Goal: Information Seeking & Learning: Learn about a topic

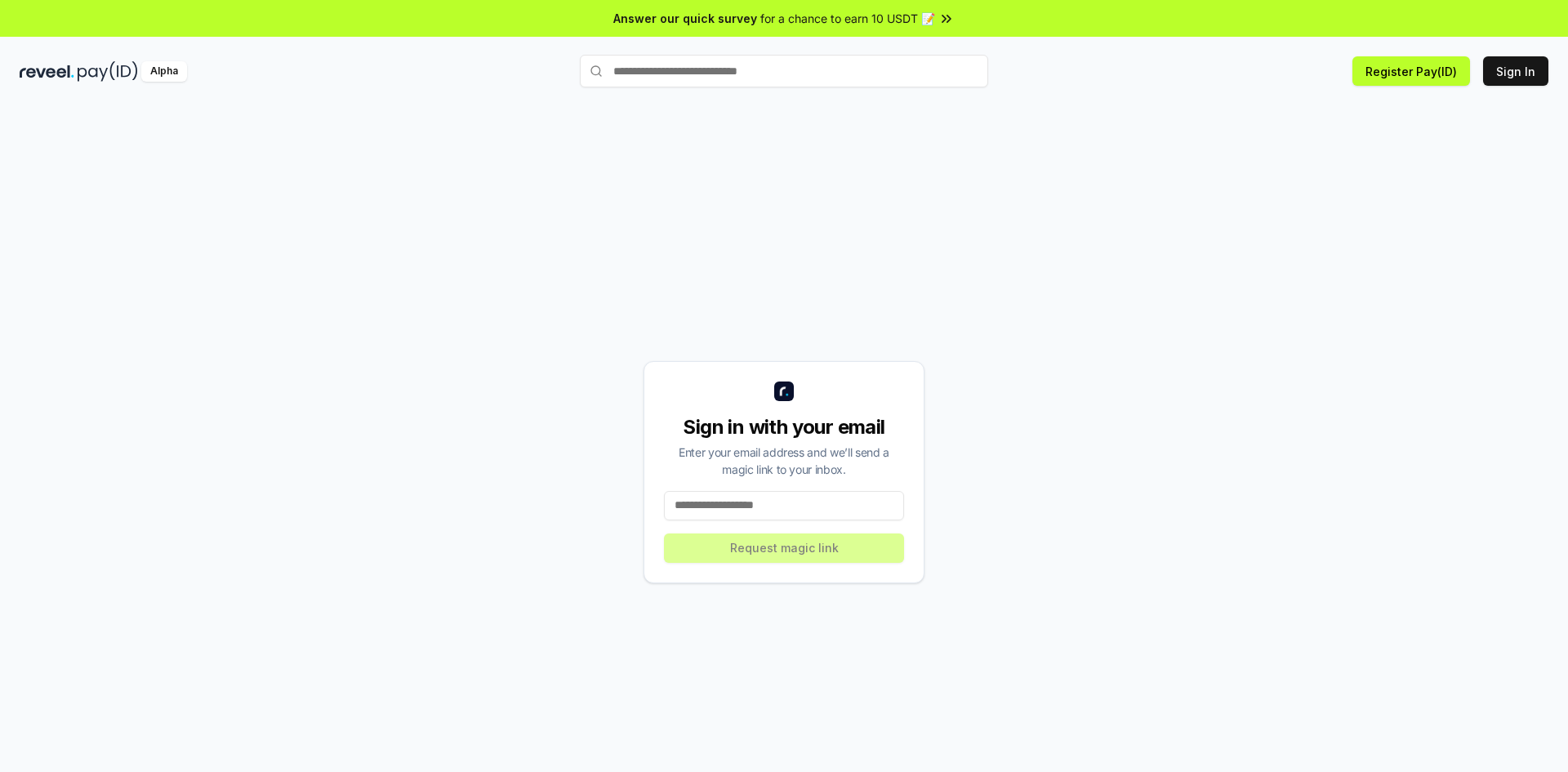
click at [795, 494] on input at bounding box center [783, 505] width 240 height 29
type input "**********"
click at [1109, 442] on div "Sign in with your email Enter your email address and we’ll send a magic link to…" at bounding box center [784, 472] width 1529 height 693
click at [776, 495] on input at bounding box center [783, 505] width 240 height 29
click at [775, 498] on input at bounding box center [783, 505] width 240 height 29
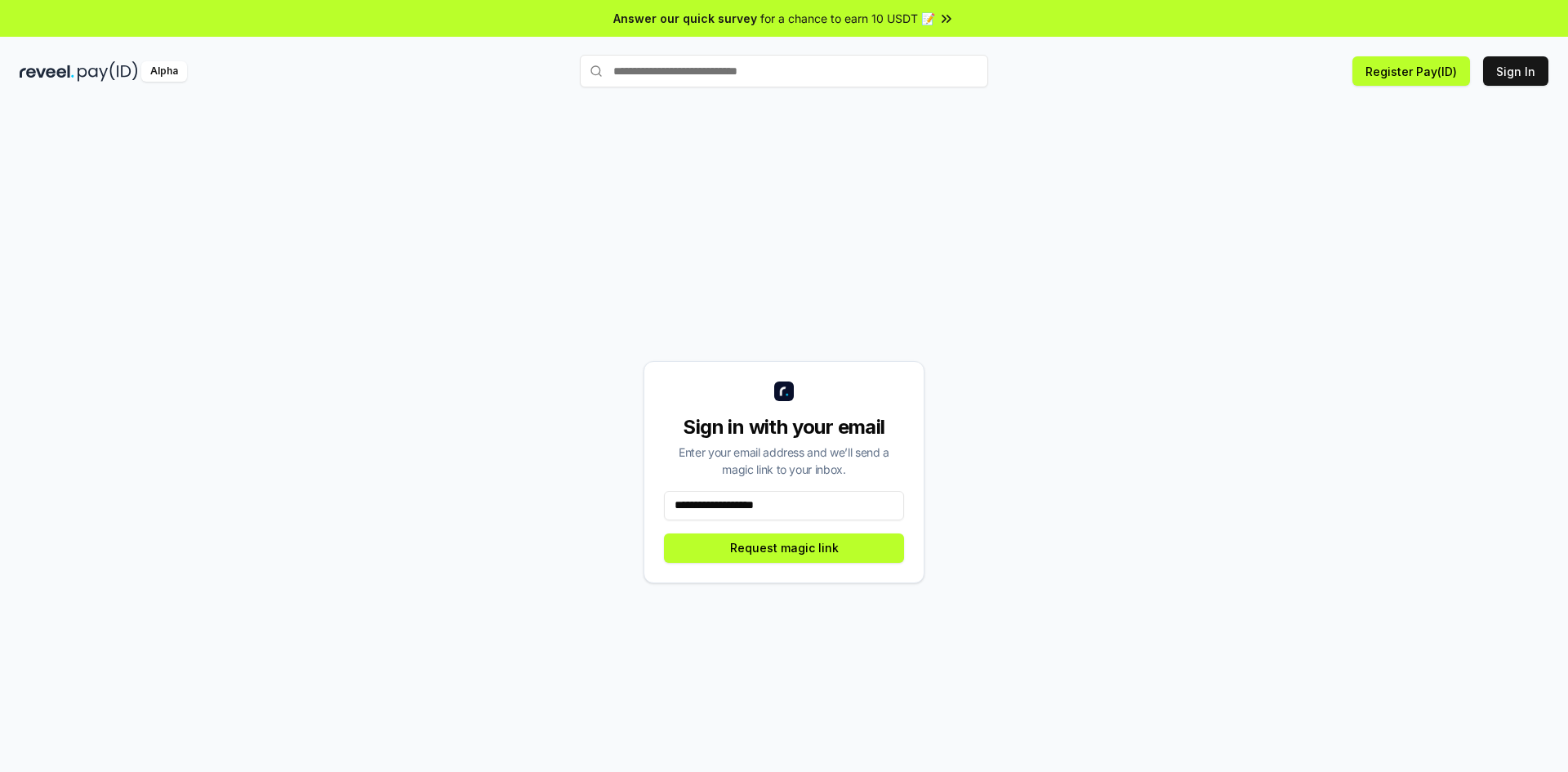
type input "**********"
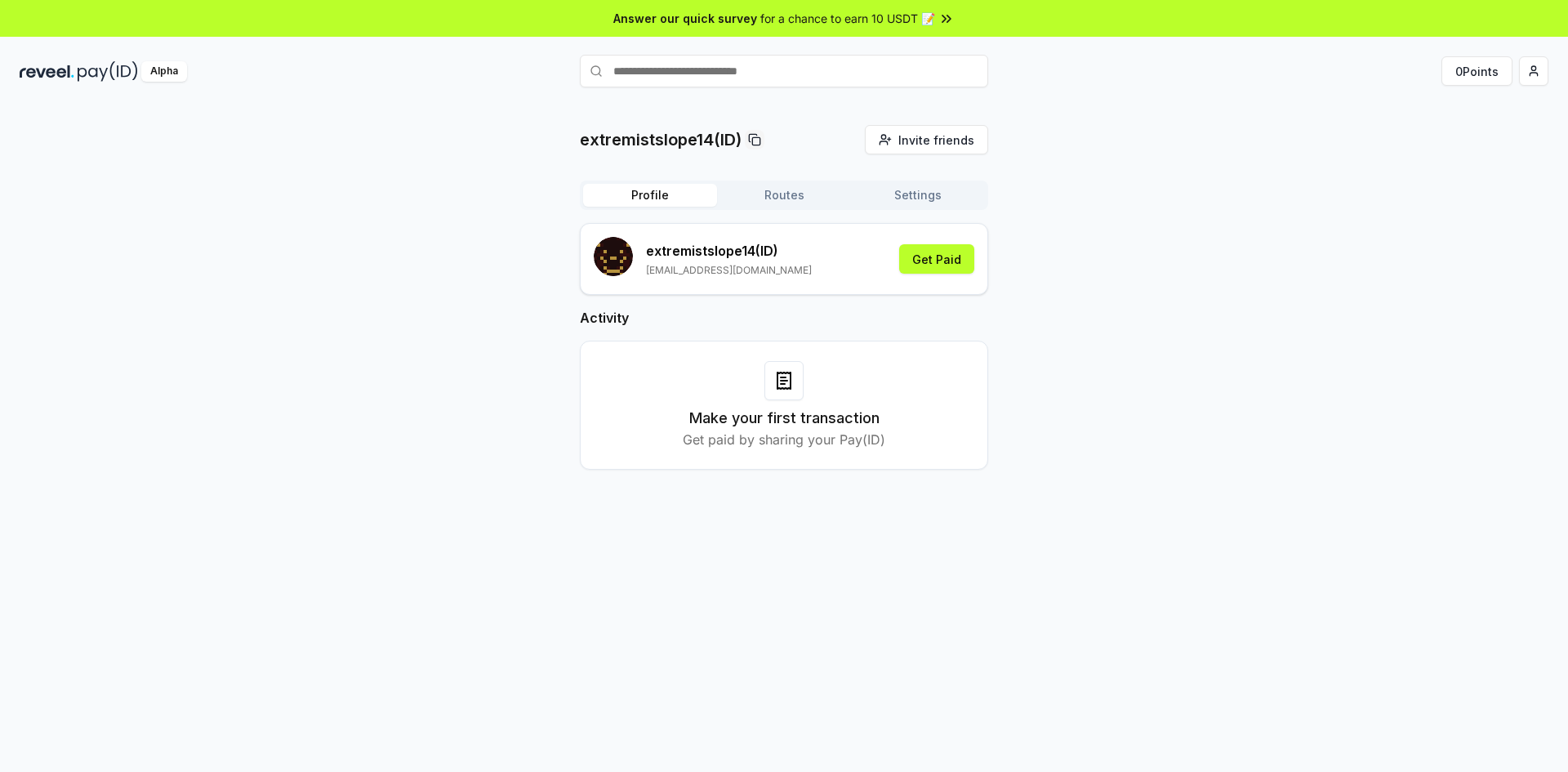
click at [1159, 308] on div "extremistslope14(ID) Invite friends Invite Profile Routes Settings extremistslo…" at bounding box center [784, 310] width 1529 height 371
click at [1137, 301] on div "extremistslope14(ID) Invite friends Invite Profile Routes Settings extremistslo…" at bounding box center [784, 310] width 1529 height 371
click at [922, 270] on button "Get Paid" at bounding box center [936, 258] width 75 height 29
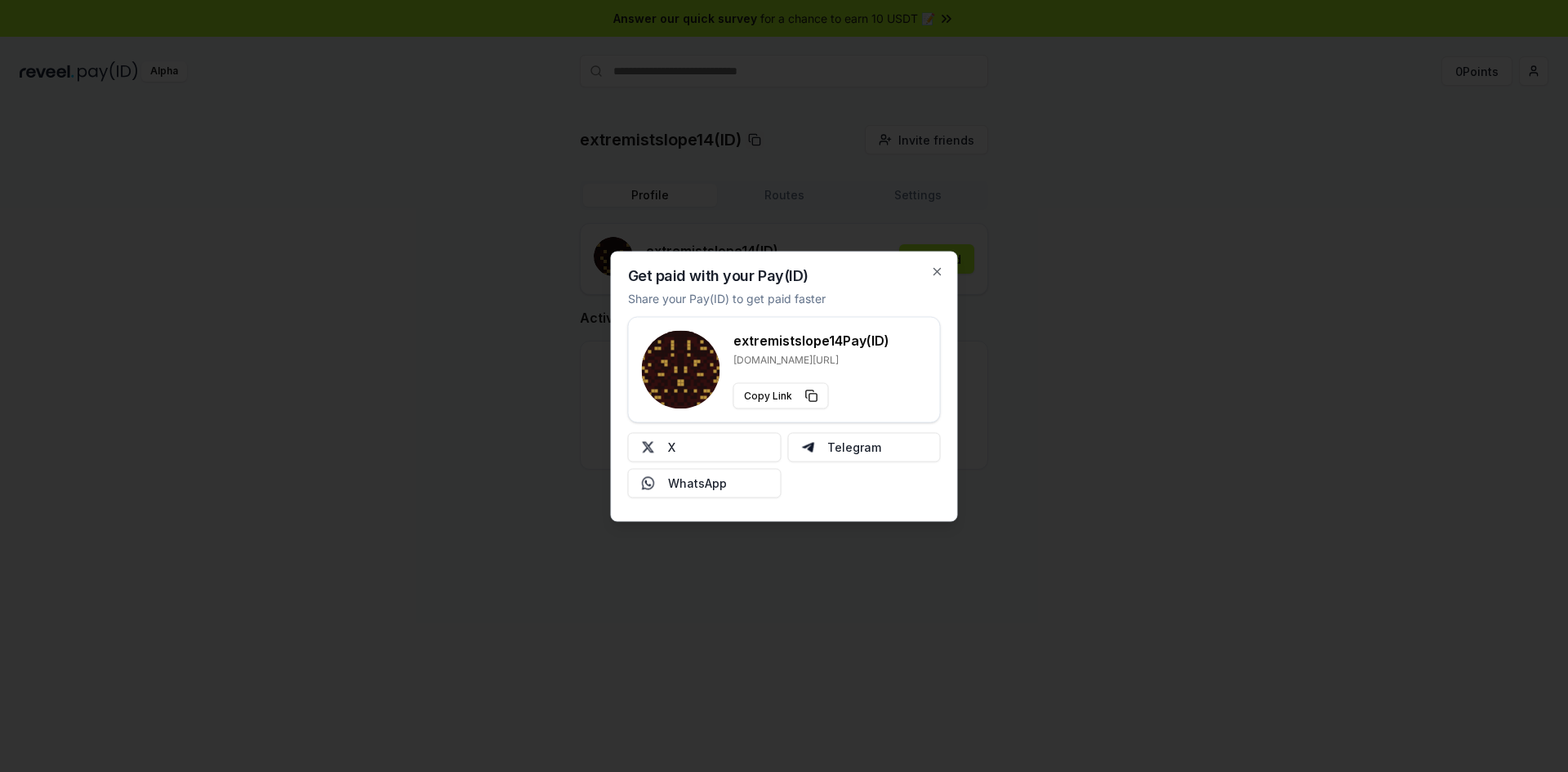
click at [909, 373] on div "extremistslope14 Pay(ID) reveel.id/pay/extremistslope14 Copy Link" at bounding box center [784, 369] width 285 height 79
drag, startPoint x: 749, startPoint y: 287, endPoint x: 843, endPoint y: 299, distance: 94.8
click at [843, 299] on div "Get paid with your Pay(ID) Share your Pay(ID) to get paid faster extremistslope…" at bounding box center [784, 385] width 347 height 270
click at [708, 446] on button "X" at bounding box center [705, 446] width 153 height 29
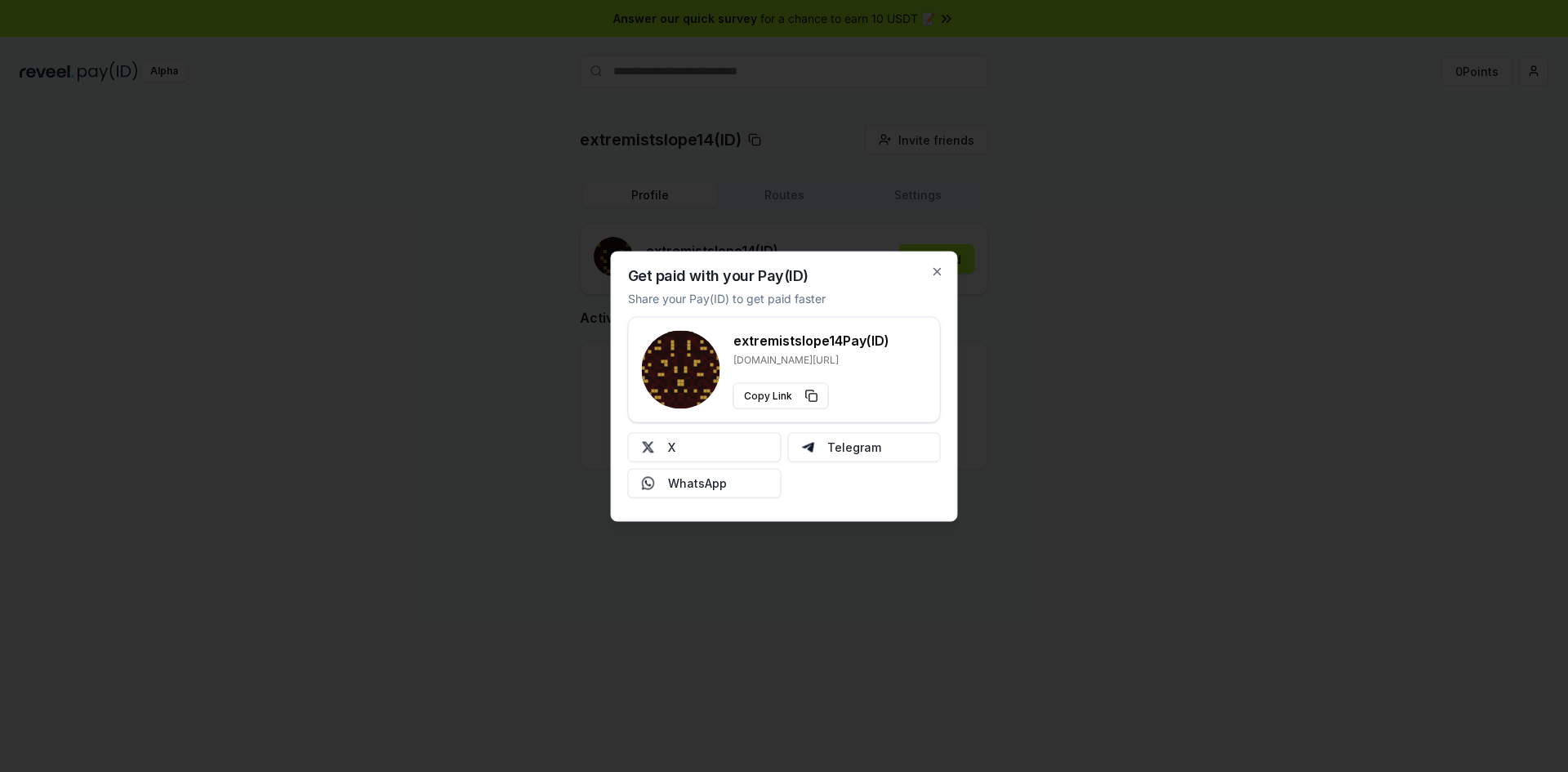
click at [941, 263] on div "Get paid with your Pay(ID) Share your Pay(ID) to get paid faster extremistslope…" at bounding box center [784, 385] width 347 height 270
click at [935, 275] on icon "button" at bounding box center [937, 271] width 13 height 13
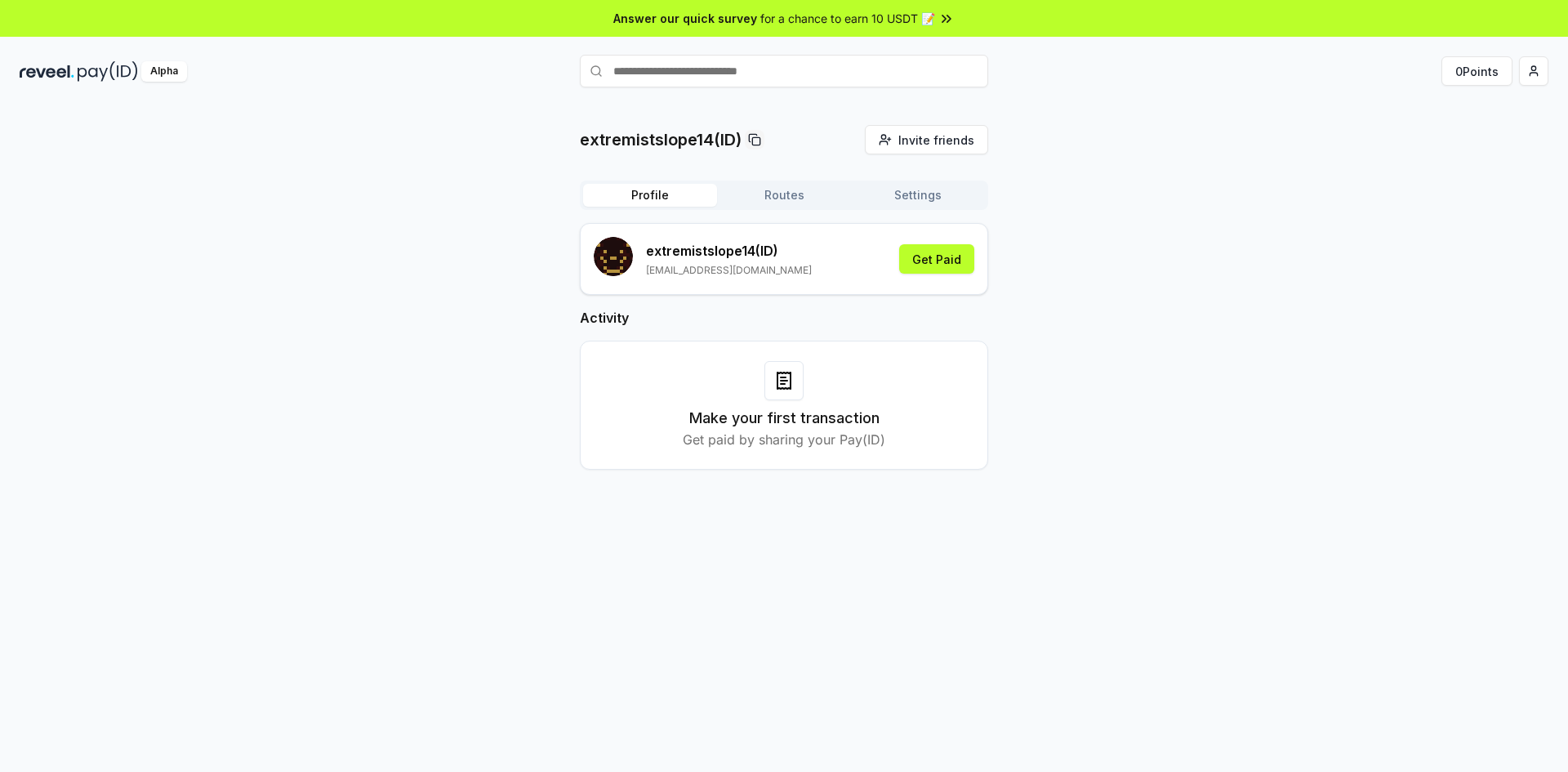
click at [820, 186] on button "Routes" at bounding box center [783, 195] width 134 height 22
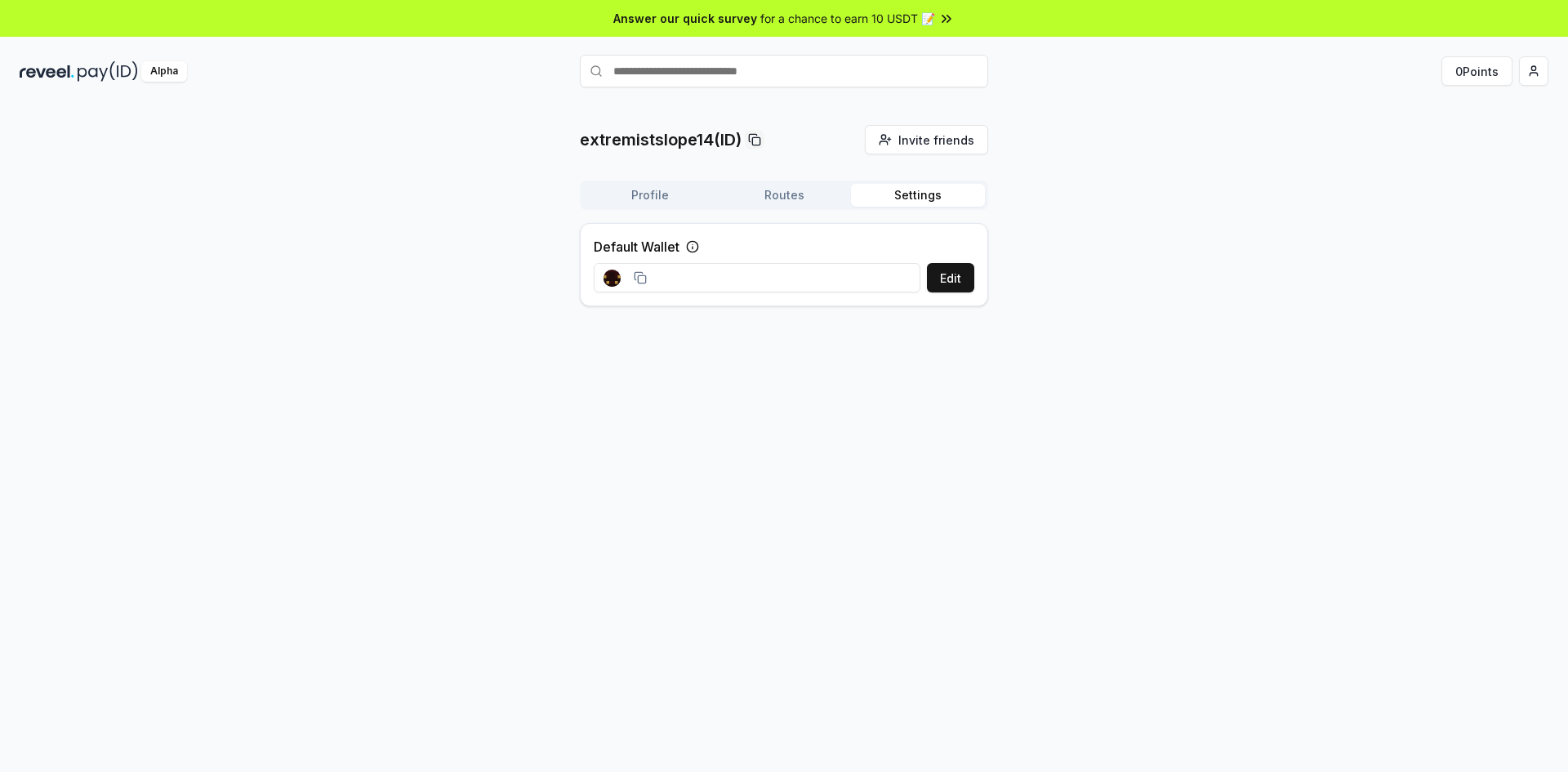
click at [928, 191] on button "Settings" at bounding box center [917, 195] width 134 height 22
click at [836, 280] on input at bounding box center [757, 277] width 327 height 29
click at [1023, 280] on div "extremistslope14(ID) Invite friends Invite Profile Routes Settings Default Wall…" at bounding box center [784, 222] width 1529 height 194
click at [967, 279] on button "Edit" at bounding box center [950, 277] width 48 height 29
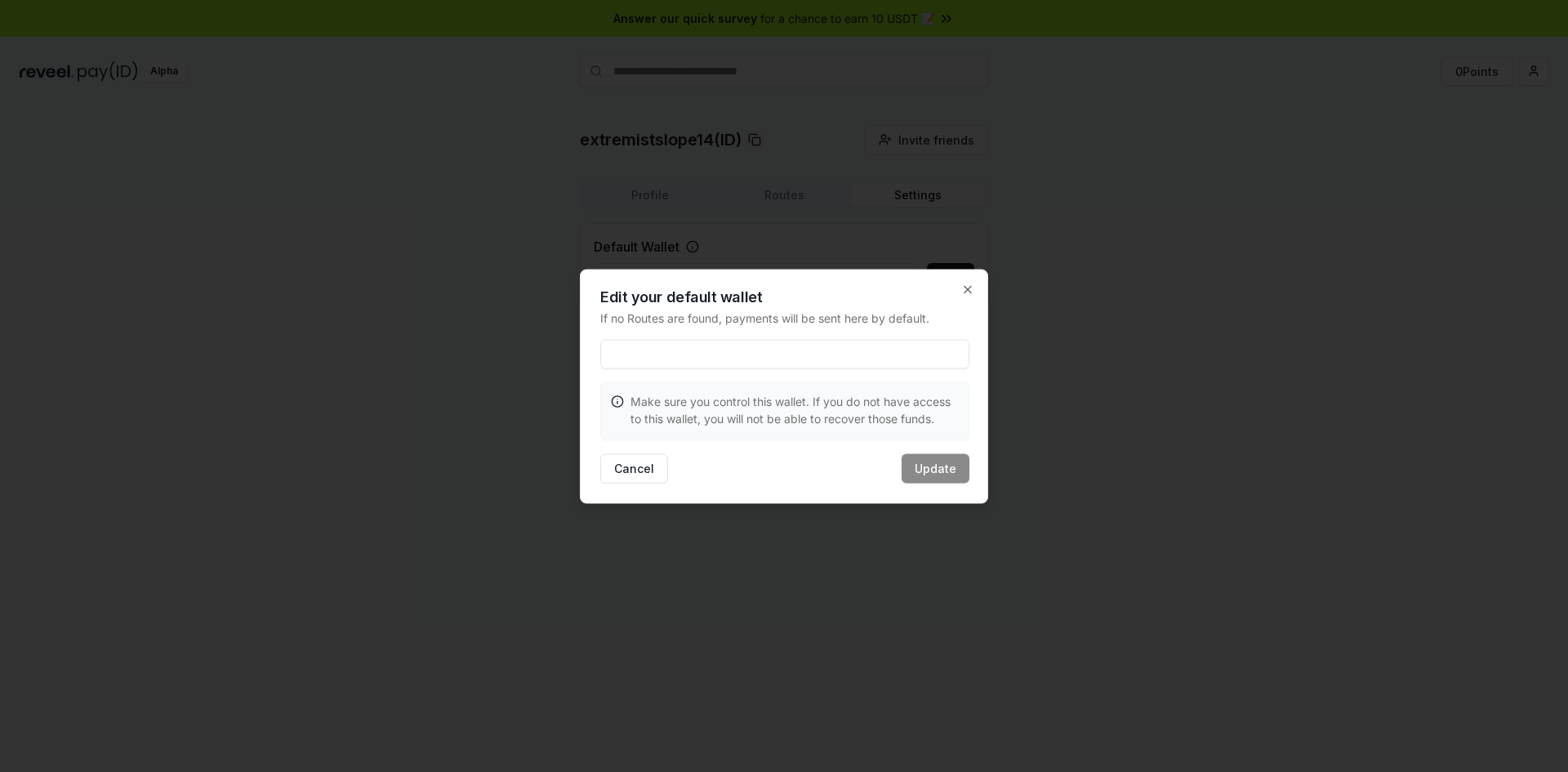
click at [1065, 381] on div at bounding box center [784, 386] width 1568 height 772
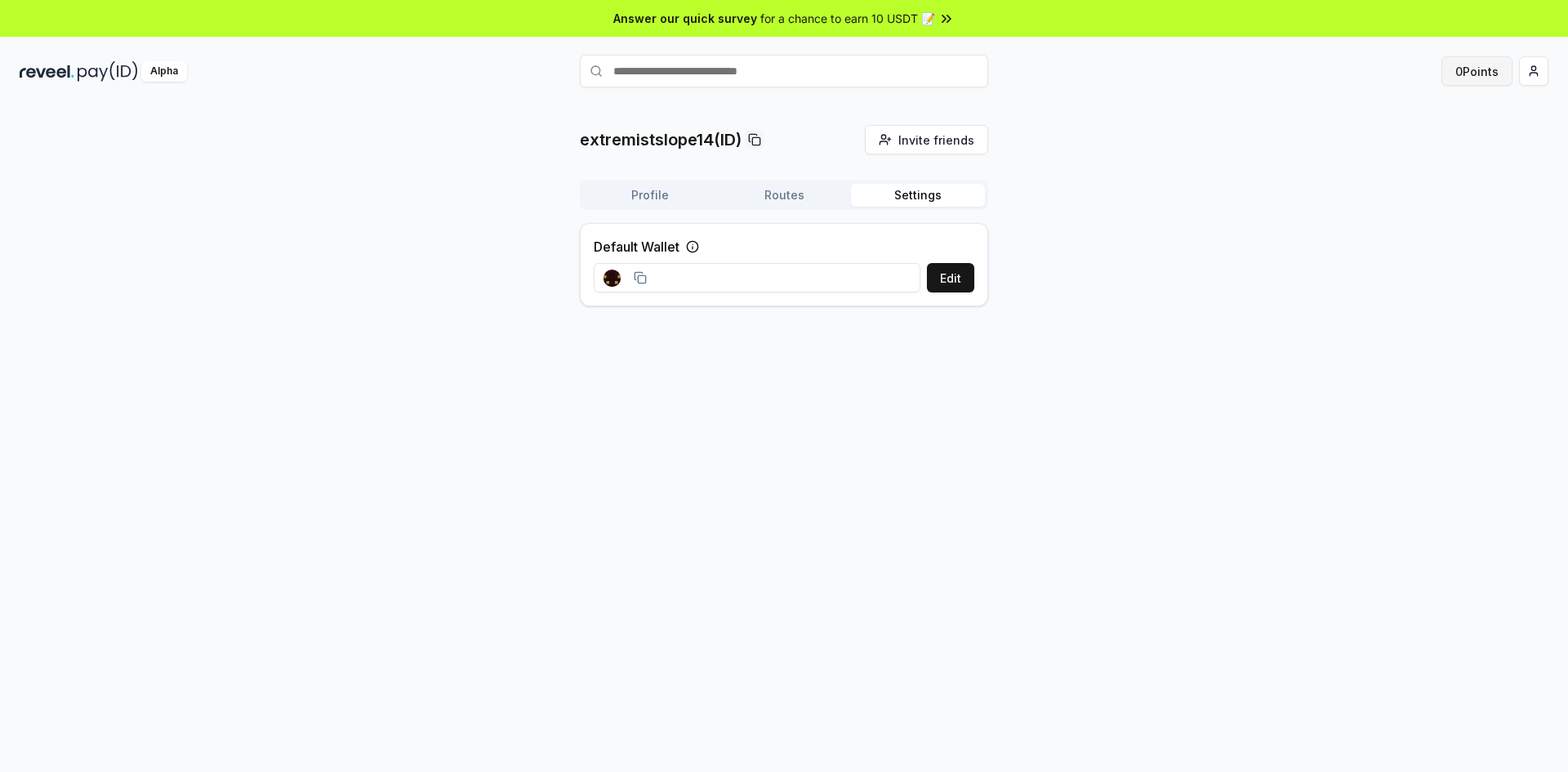
click at [1450, 77] on button "0 Points" at bounding box center [1476, 70] width 71 height 29
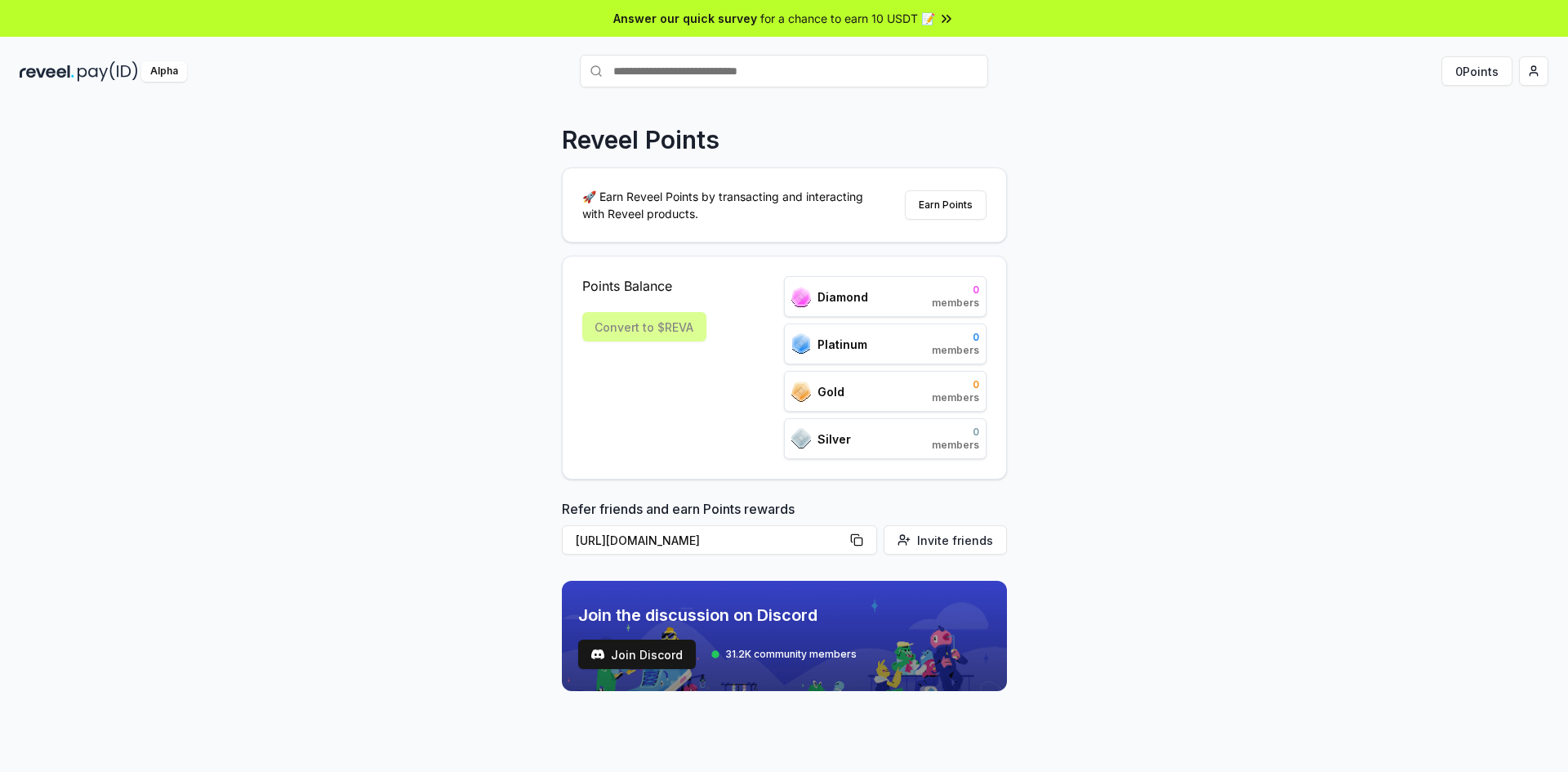
click at [1228, 186] on div "Reveel Points 🚀 Earn Reveel Points by transacting and interacting with Reveel p…" at bounding box center [784, 455] width 1568 height 726
click at [1180, 327] on div "Reveel Points 🚀 Earn Reveel Points by transacting and interacting with Reveel p…" at bounding box center [784, 455] width 1568 height 726
click at [945, 204] on button "Earn Points" at bounding box center [945, 205] width 81 height 29
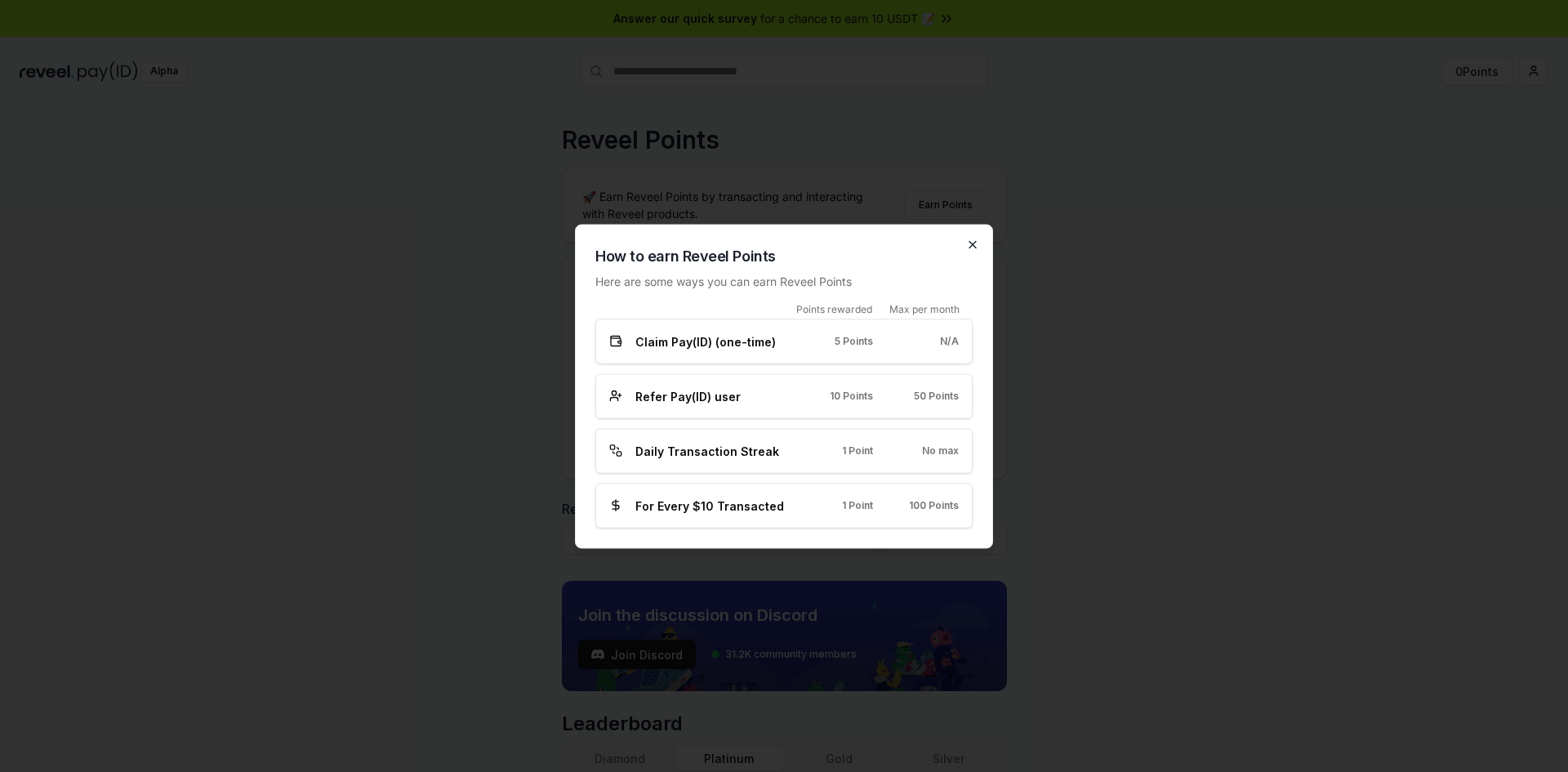
click at [970, 242] on icon "button" at bounding box center [972, 244] width 7 height 7
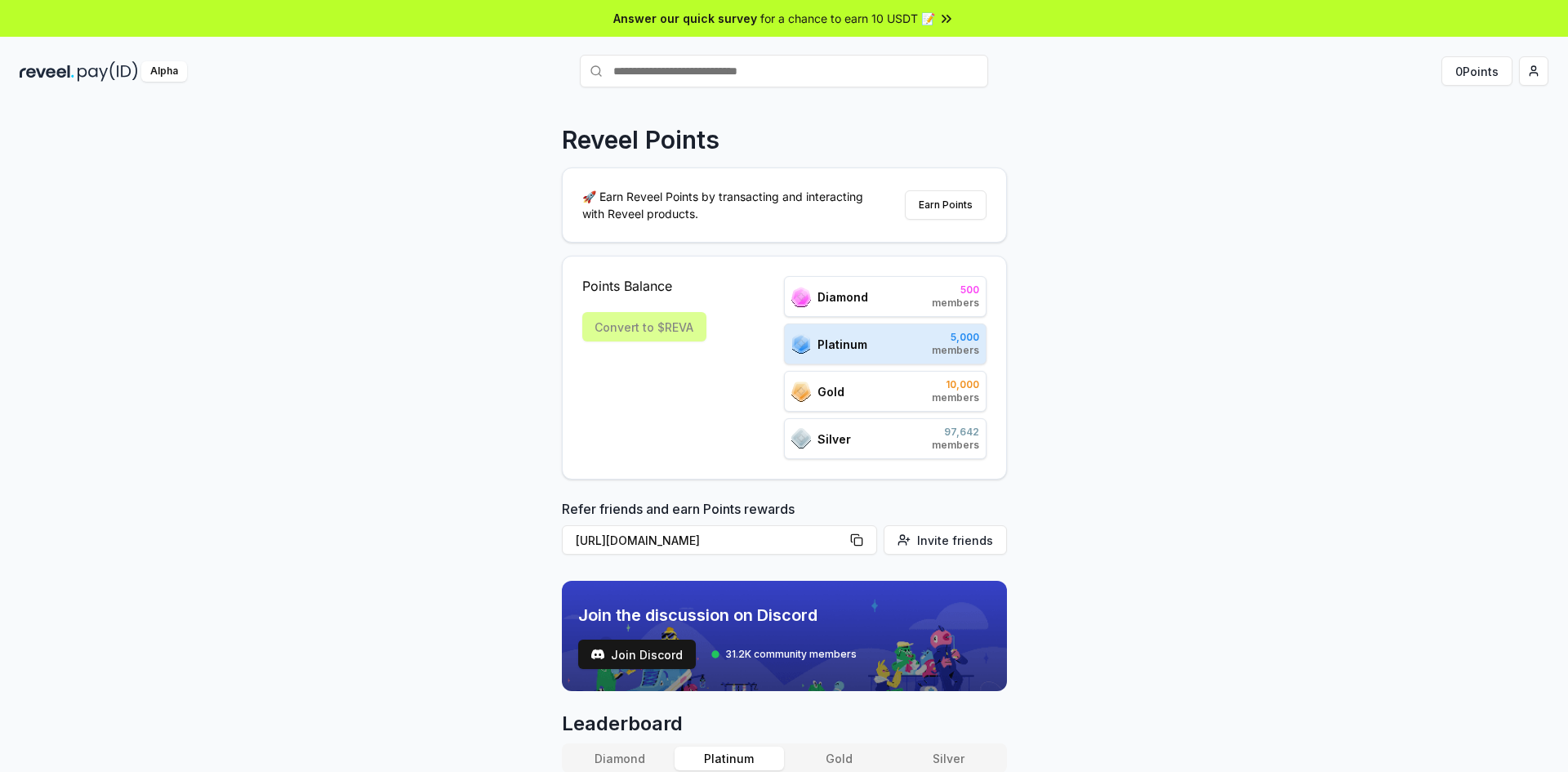
click at [1099, 392] on div "Reveel Points 🚀 Earn Reveel Points by transacting and interacting with Reveel p…" at bounding box center [784, 455] width 1568 height 726
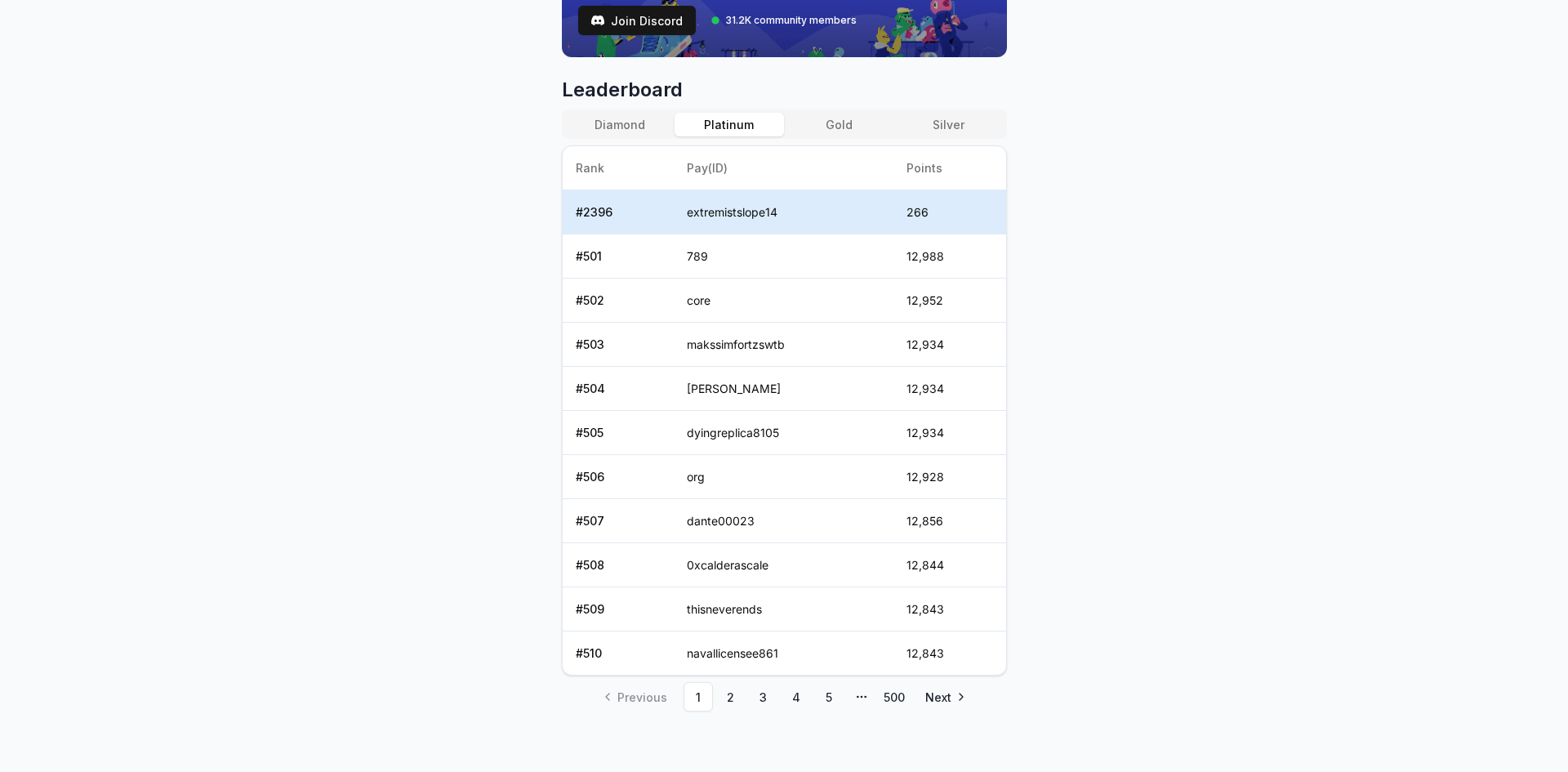
scroll to position [638, 0]
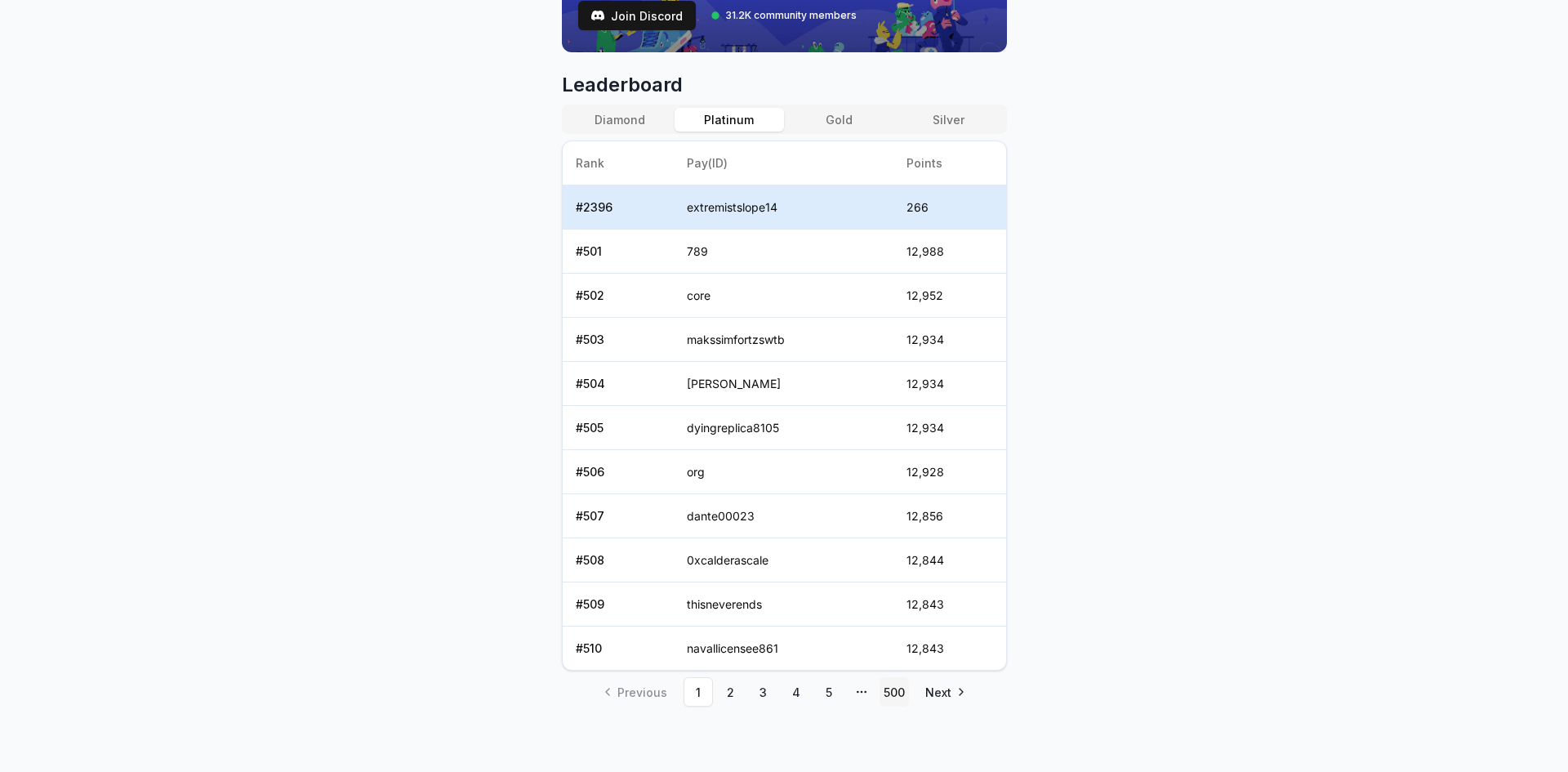
click at [879, 692] on link "500" at bounding box center [893, 691] width 29 height 29
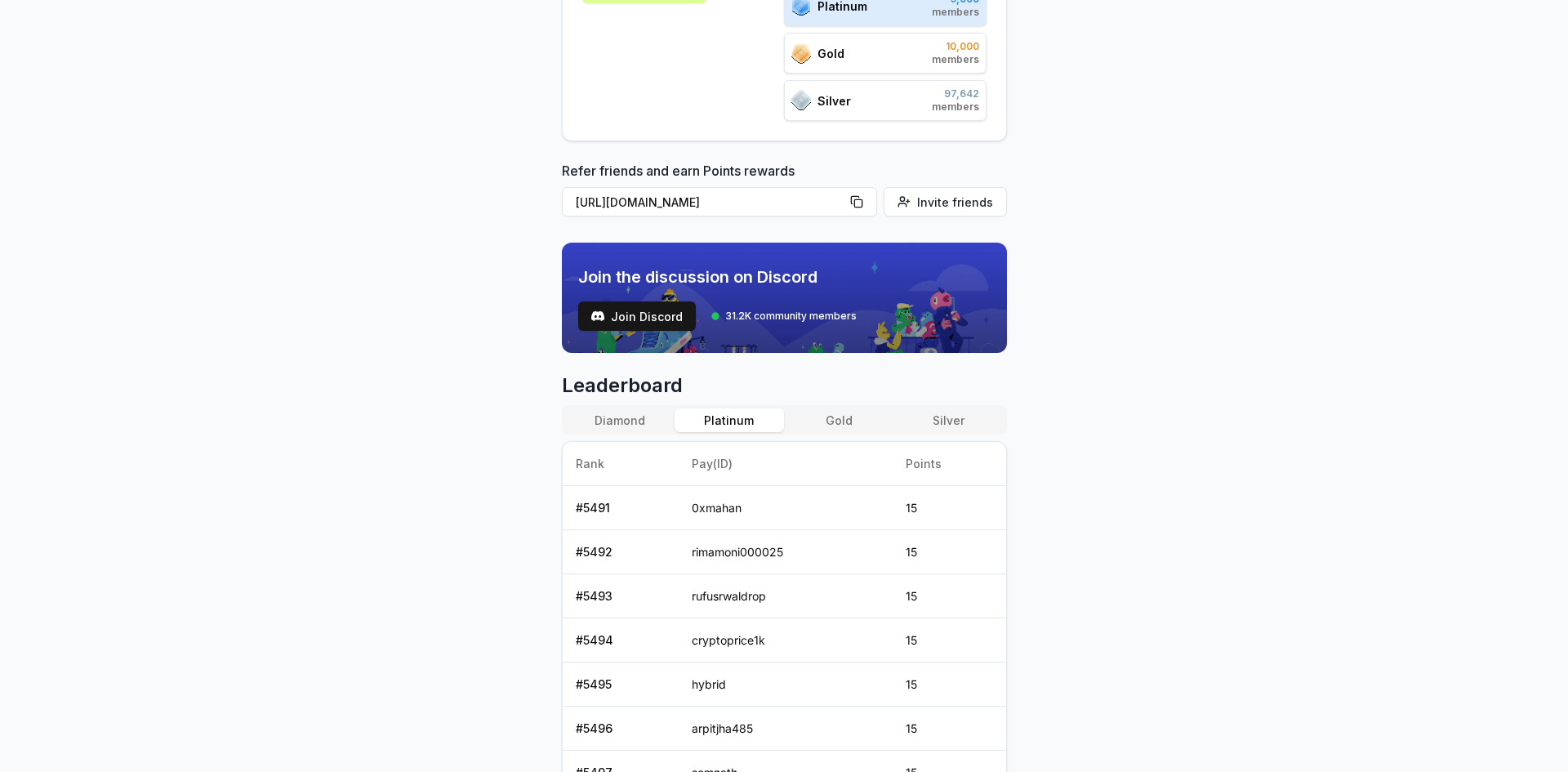
scroll to position [105, 0]
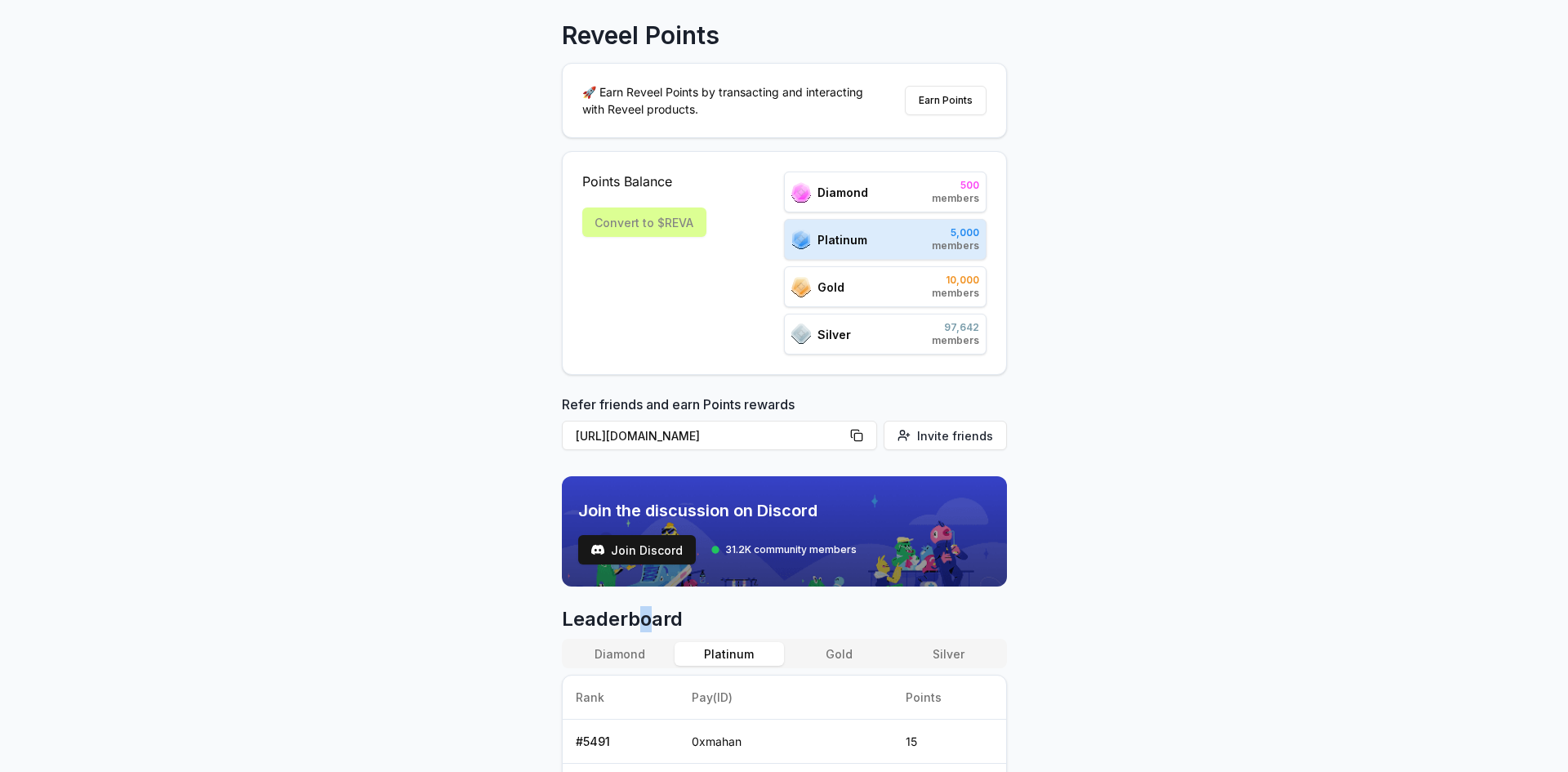
drag, startPoint x: 635, startPoint y: 612, endPoint x: 825, endPoint y: 639, distance: 191.9
click at [825, 639] on div "Diamond Platinum Gold Silver" at bounding box center [784, 652] width 445 height 29
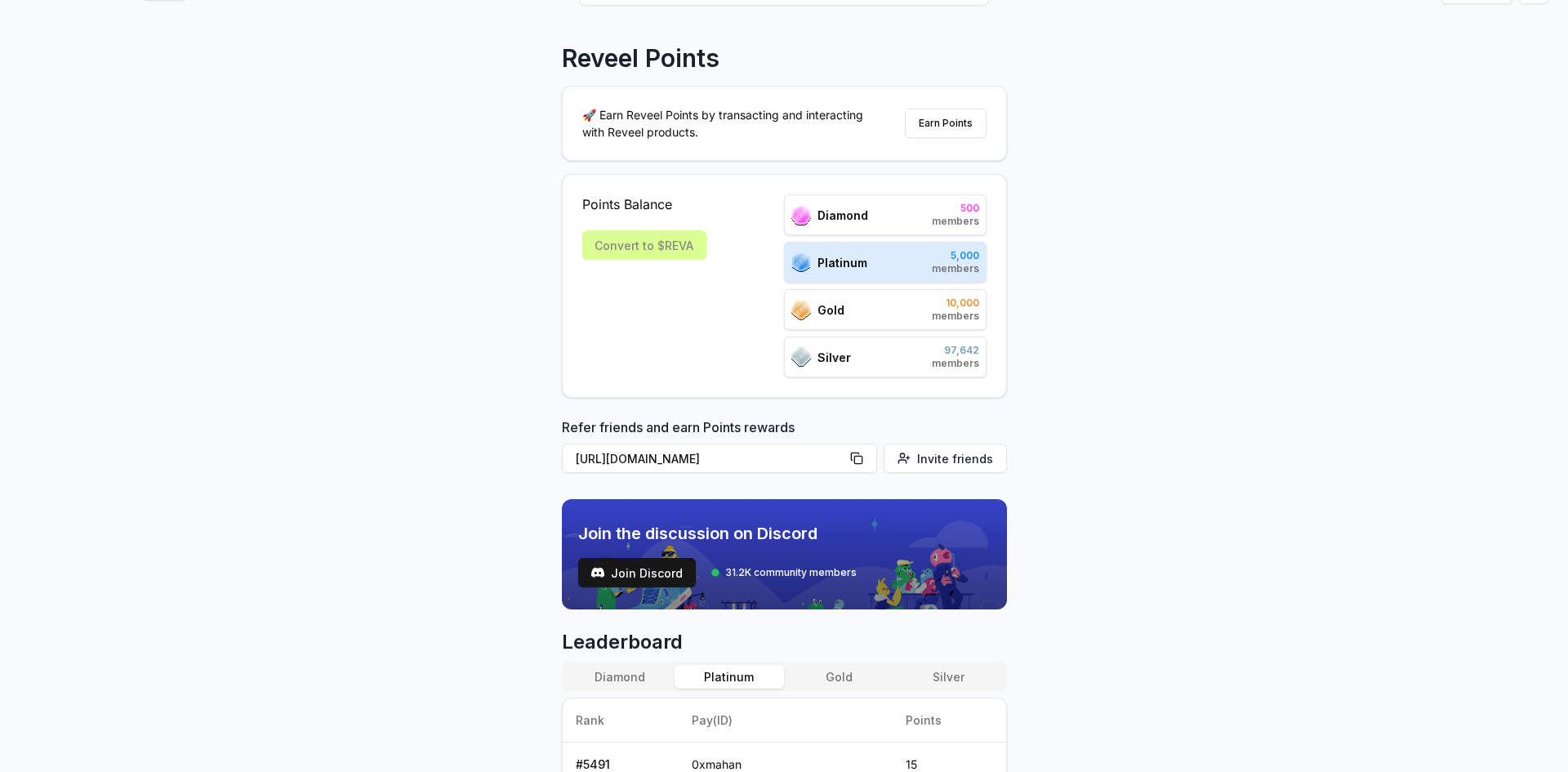
scroll to position [0, 0]
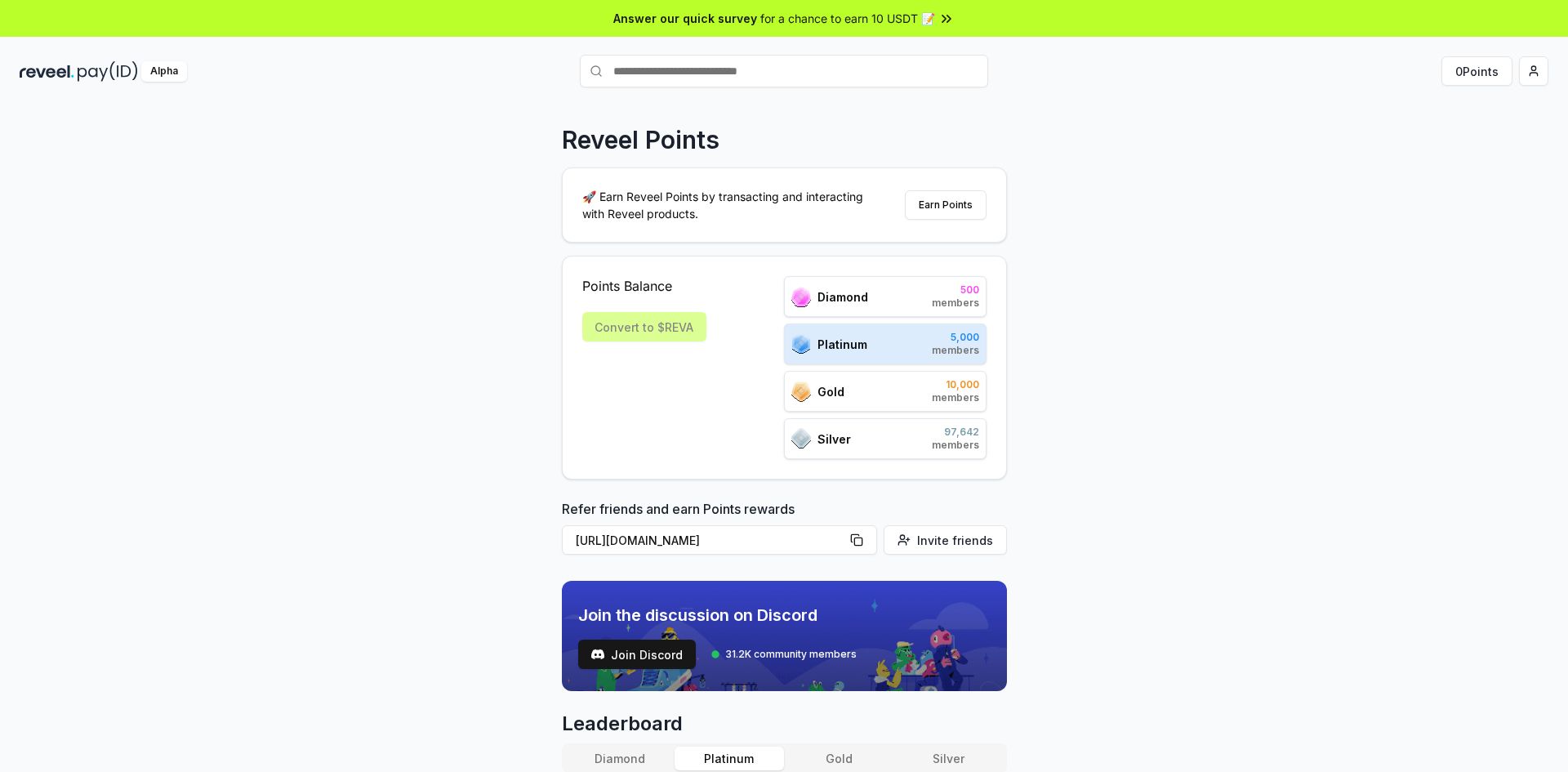
click at [1187, 423] on div "Reveel Points 🚀 Earn Reveel Points by transacting and interacting with Reveel p…" at bounding box center [784, 455] width 1568 height 726
click at [888, 332] on div "Platinum 5,000 members" at bounding box center [885, 344] width 203 height 41
click at [869, 304] on div "Diamond 500 members" at bounding box center [885, 296] width 203 height 41
click at [870, 300] on div "Diamond 500 members" at bounding box center [885, 296] width 203 height 41
click at [989, 304] on div "Points Balance Convert to $REVA Diamond 500 members Platinum 5,000 members Gold…" at bounding box center [784, 366] width 445 height 223
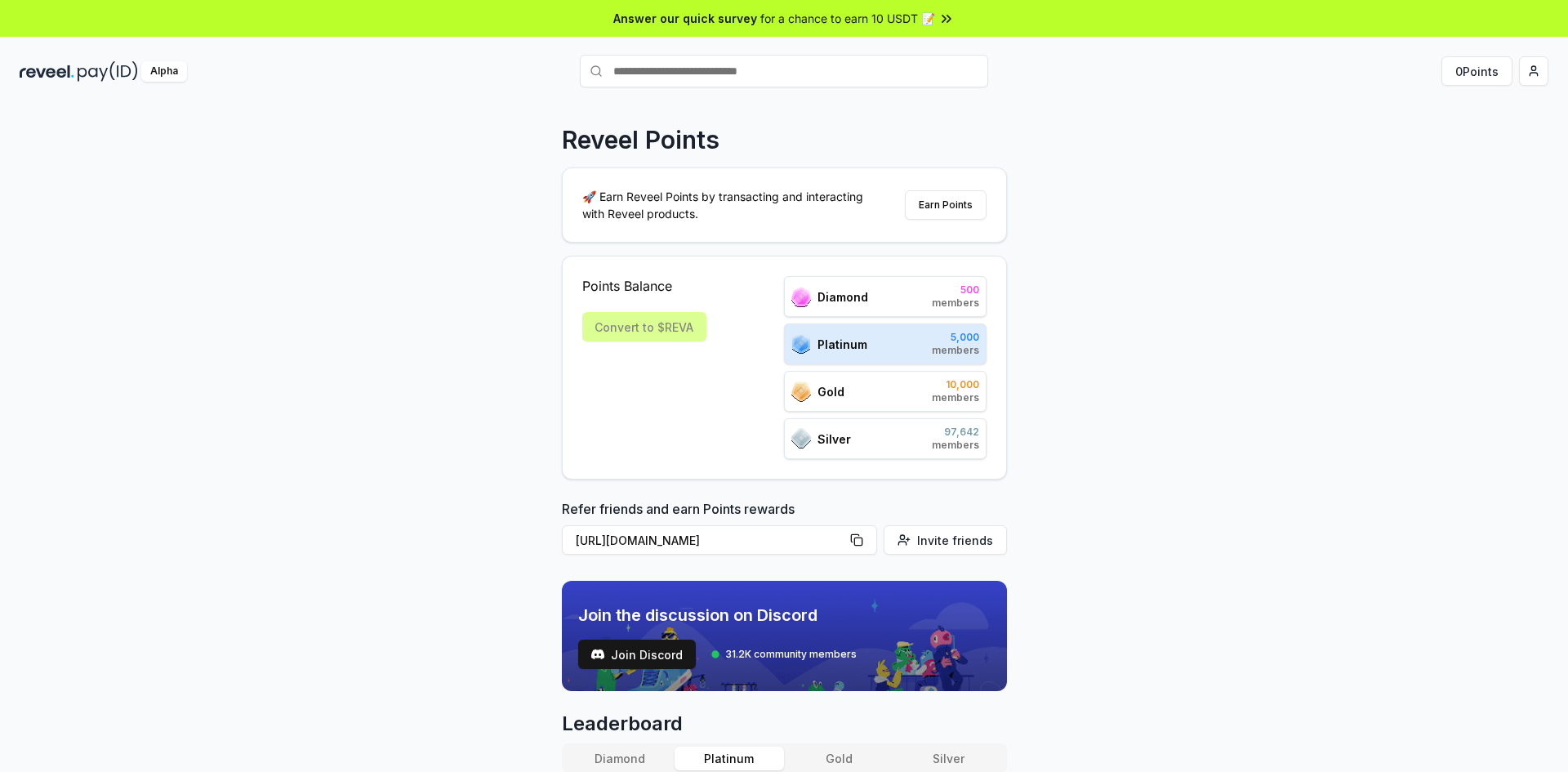
click at [962, 343] on span "5,000" at bounding box center [955, 337] width 48 height 13
